Goal: Information Seeking & Learning: Learn about a topic

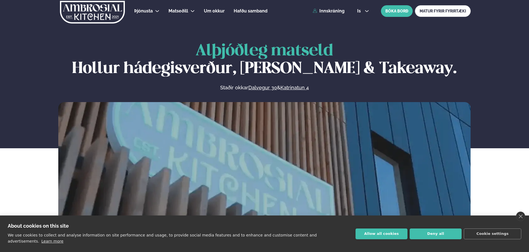
scroll to position [258, 0]
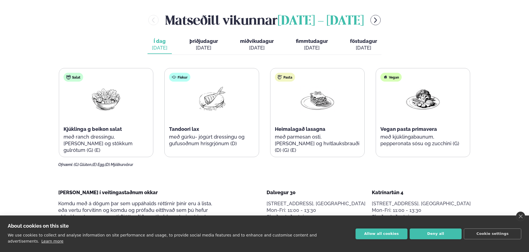
click at [201, 43] on span "þriðjudagur" at bounding box center [204, 41] width 28 height 6
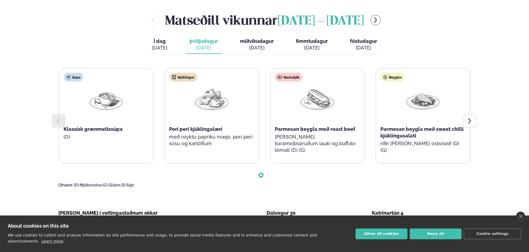
click at [159, 44] on span "Í dag" at bounding box center [159, 41] width 15 height 7
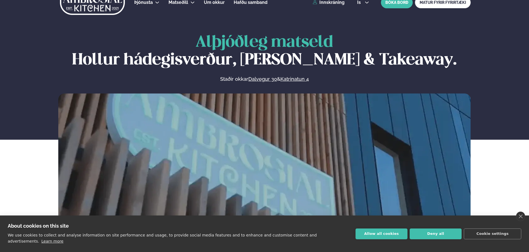
scroll to position [0, 0]
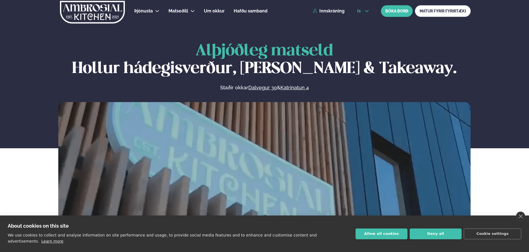
click at [367, 11] on icon at bounding box center [367, 11] width 4 height 4
click at [362, 23] on link "en" at bounding box center [363, 20] width 21 height 11
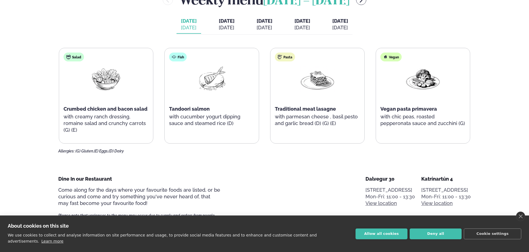
scroll to position [258, 0]
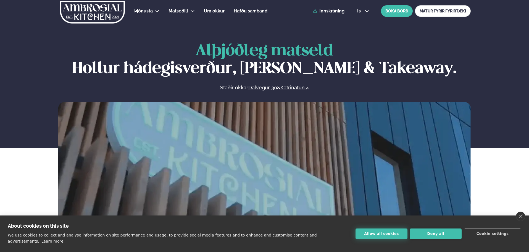
click at [377, 233] on button "Allow all cookies" at bounding box center [382, 233] width 52 height 11
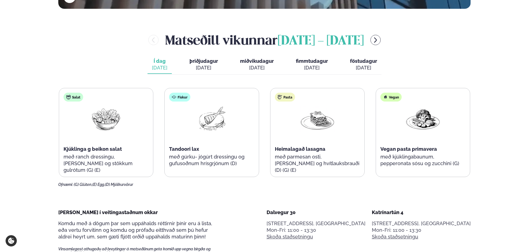
scroll to position [258, 0]
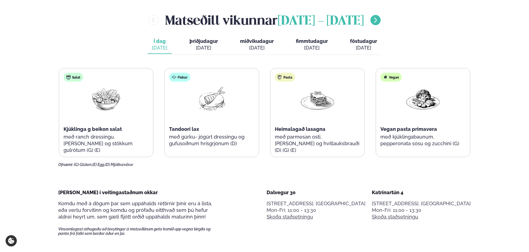
click at [379, 18] on icon "menu-btn-right" at bounding box center [375, 20] width 7 height 7
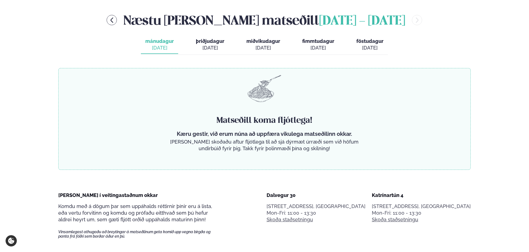
click at [210, 38] on button "þriðjudagur þri. [DATE]" at bounding box center [209, 45] width 37 height 18
click at [158, 45] on div "[DATE]" at bounding box center [159, 47] width 28 height 7
click at [110, 18] on icon "menu-btn-left" at bounding box center [112, 20] width 7 height 7
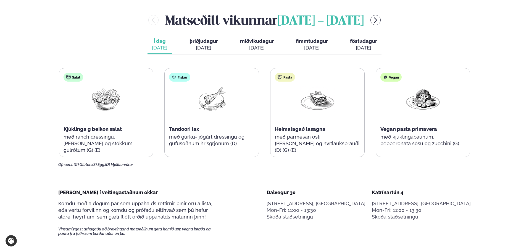
click at [226, 58] on div "[PERSON_NAME] [DATE] - [DATE] Í dag Í d. [DATE] þriðjudagur þri. [DATE] miðviku…" at bounding box center [264, 89] width 412 height 156
click at [209, 51] on div "[DATE]" at bounding box center [204, 47] width 28 height 7
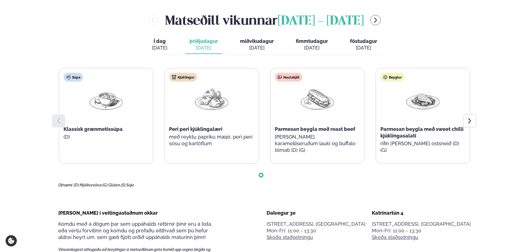
click at [261, 46] on div "[DATE]" at bounding box center [257, 47] width 34 height 7
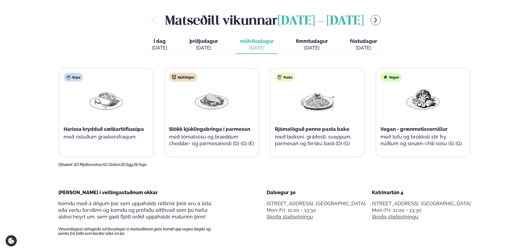
click at [204, 45] on div "[DATE]" at bounding box center [204, 47] width 28 height 7
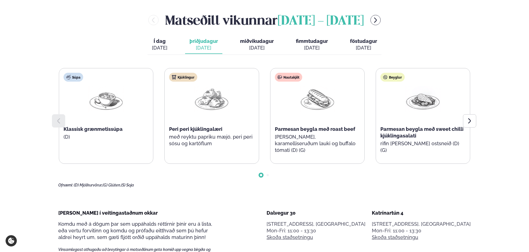
click at [252, 43] on span "miðvikudagur" at bounding box center [257, 41] width 34 height 6
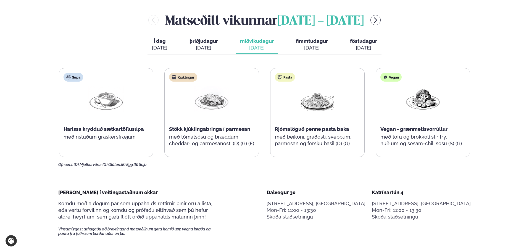
drag, startPoint x: 324, startPoint y: 49, endPoint x: 312, endPoint y: 49, distance: 12.2
click at [317, 49] on div "[DATE]" at bounding box center [312, 47] width 32 height 7
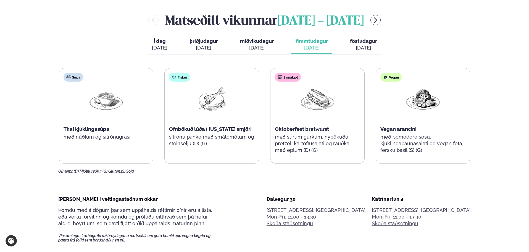
click at [269, 45] on div "[DATE]" at bounding box center [257, 47] width 34 height 7
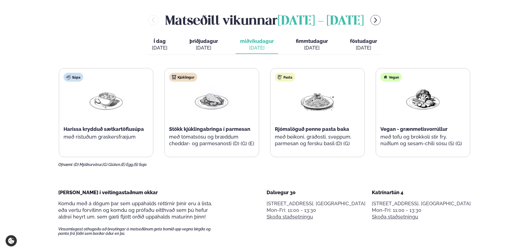
click at [361, 42] on span "föstudagur" at bounding box center [363, 41] width 27 height 6
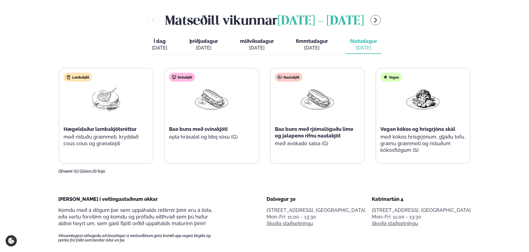
click at [202, 42] on span "þriðjudagur" at bounding box center [204, 41] width 28 height 6
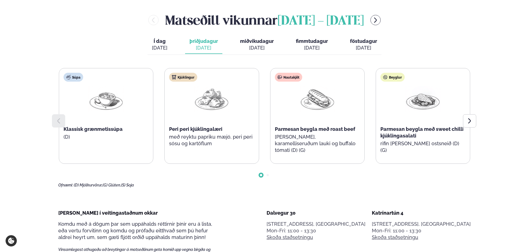
click at [167, 43] on span "Í dag" at bounding box center [159, 41] width 15 height 7
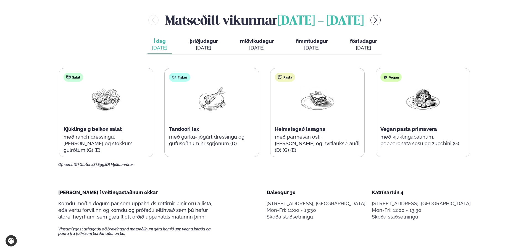
click at [198, 46] on div "[DATE]" at bounding box center [204, 47] width 28 height 7
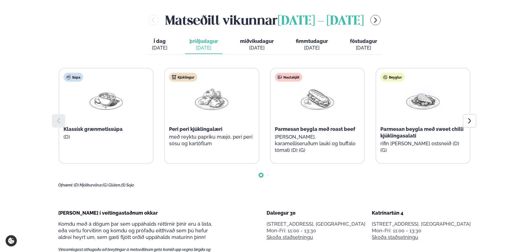
click at [256, 46] on div "[DATE]" at bounding box center [257, 47] width 34 height 7
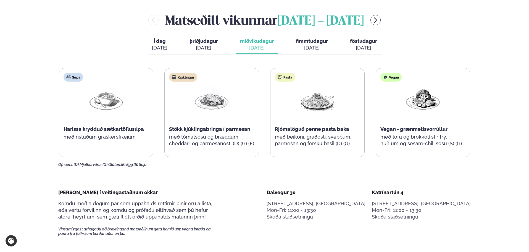
click at [188, 40] on button "þriðjudagur þri. [DATE]" at bounding box center [203, 45] width 37 height 18
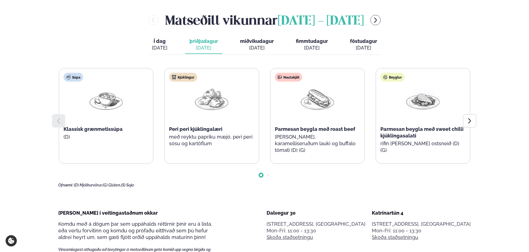
click at [307, 44] on span "fimmtudagur" at bounding box center [312, 41] width 32 height 6
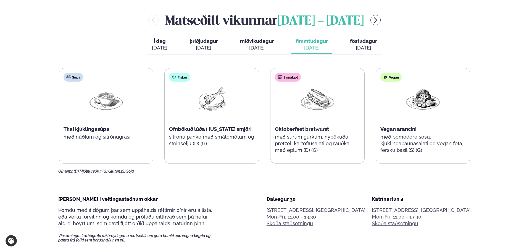
click at [360, 44] on span "föstudagur" at bounding box center [363, 41] width 27 height 6
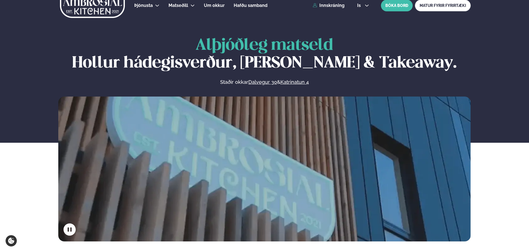
scroll to position [0, 0]
